Goal: Information Seeking & Learning: Learn about a topic

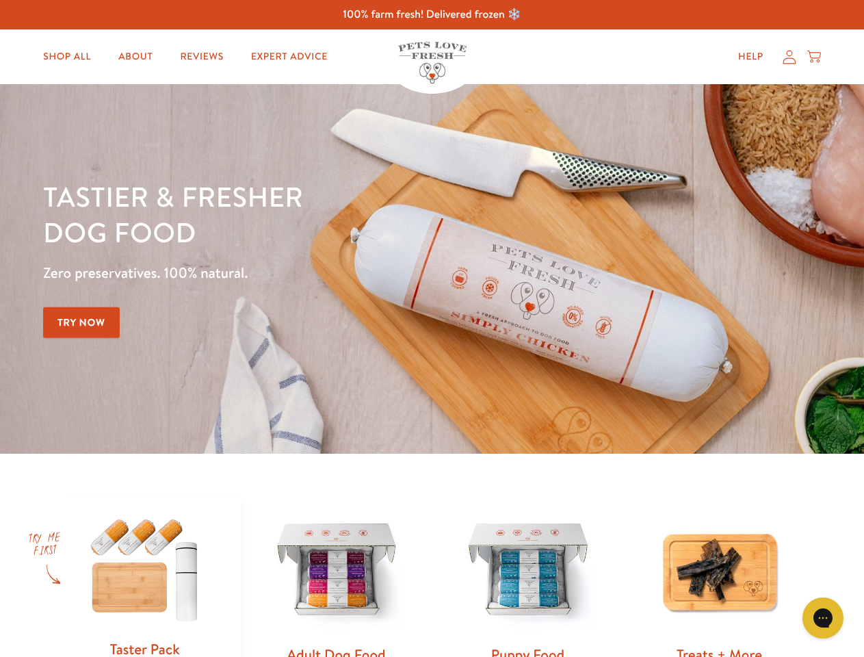
click at [432, 328] on div "Tastier & fresher dog food Zero preservatives. 100% natural. Try Now" at bounding box center [302, 269] width 519 height 181
click at [823, 618] on icon "Gorgias live chat" at bounding box center [822, 617] width 13 height 13
